Goal: Information Seeking & Learning: Learn about a topic

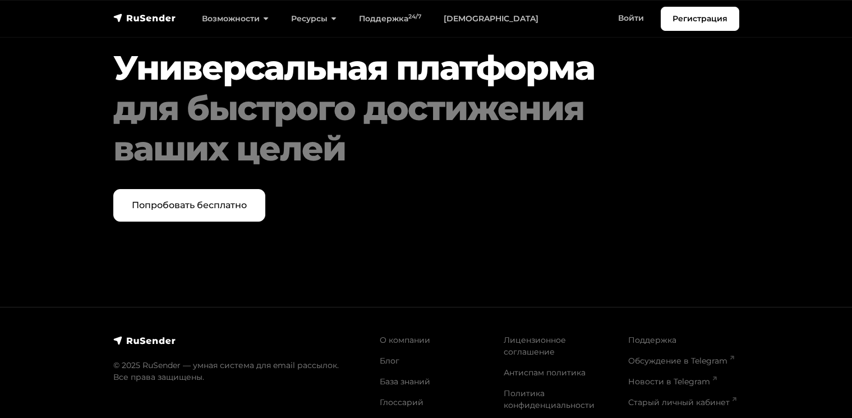
scroll to position [5817, 0]
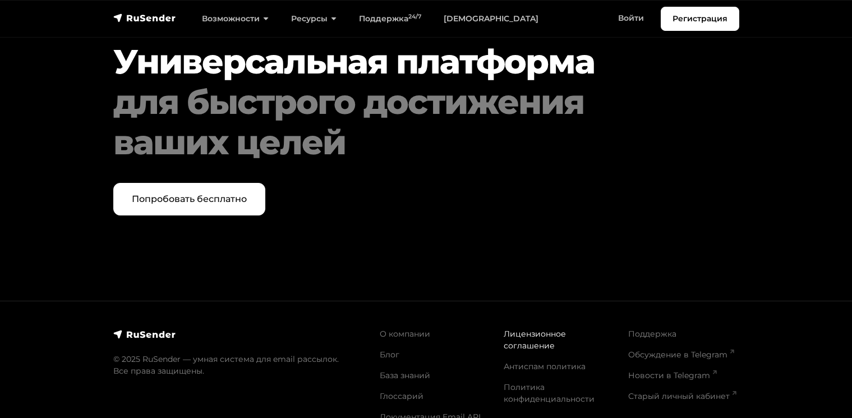
click at [515, 329] on link "Лицензионное соглашение" at bounding box center [535, 340] width 62 height 22
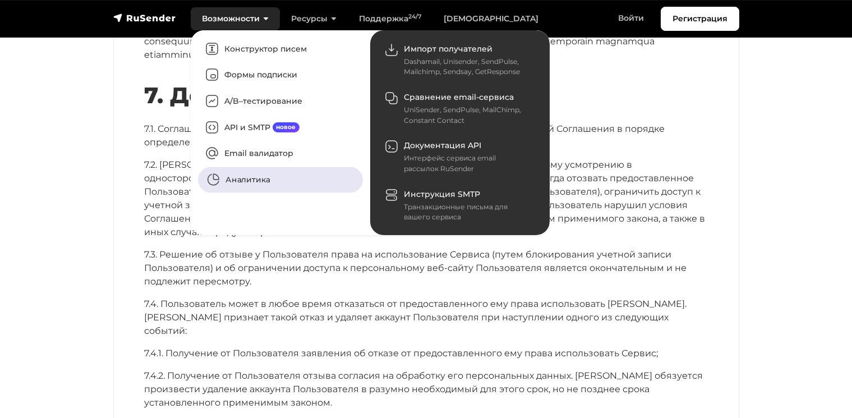
scroll to position [4674, 0]
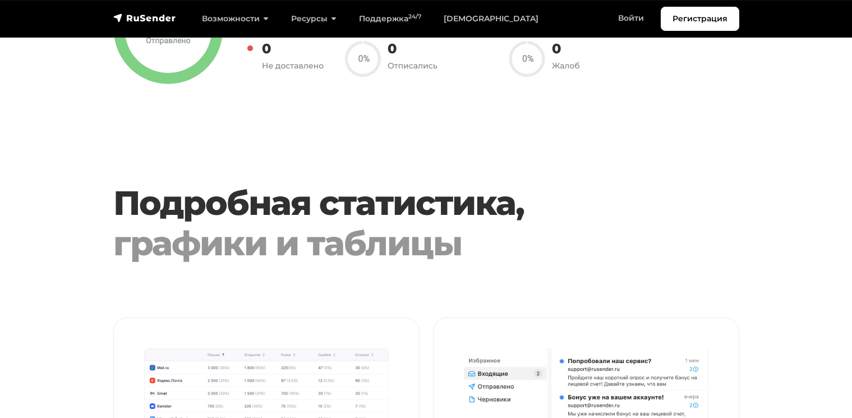
scroll to position [1051, 0]
